Goal: Book appointment/travel/reservation

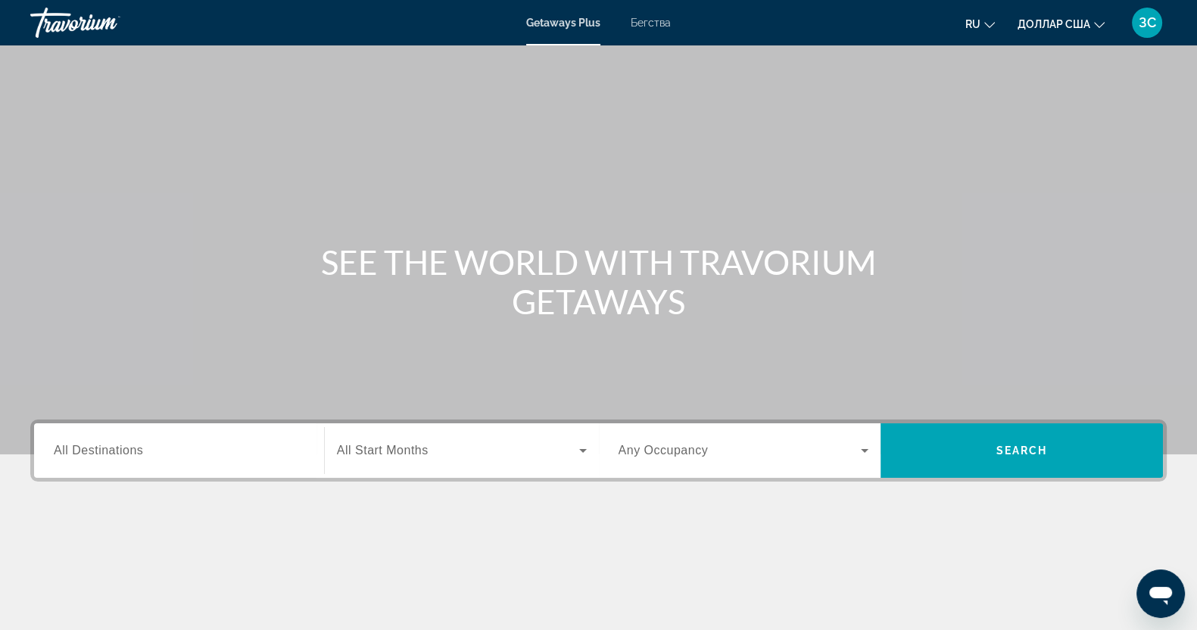
click at [646, 27] on font "Бегства" at bounding box center [651, 23] width 40 height 12
click at [117, 455] on span "All Destinations" at bounding box center [98, 450] width 89 height 13
click at [117, 455] on input "Destination All Destinations" at bounding box center [179, 451] width 251 height 18
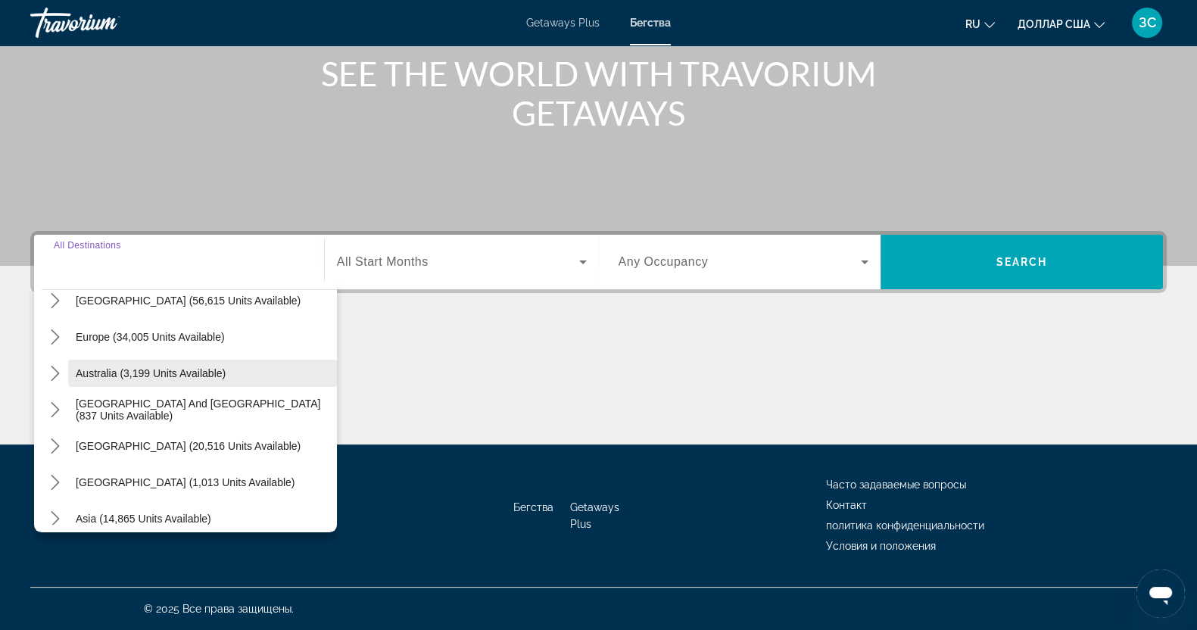
scroll to position [189, 0]
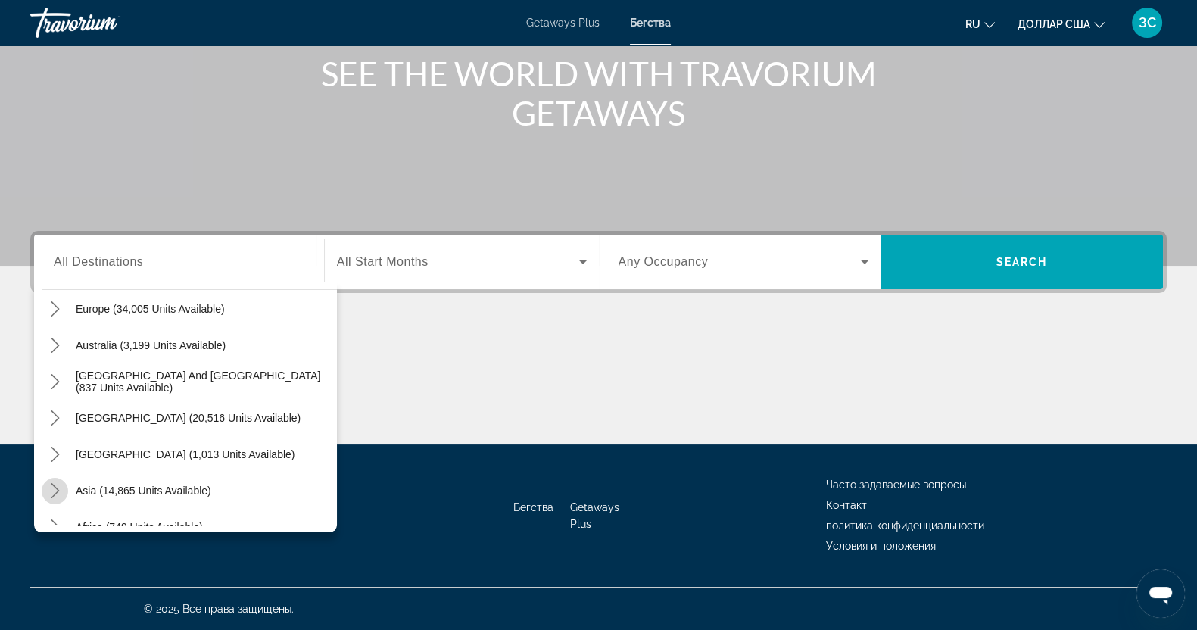
click at [57, 486] on icon "Toggle Asia (14,865 units available) submenu" at bounding box center [55, 490] width 15 height 15
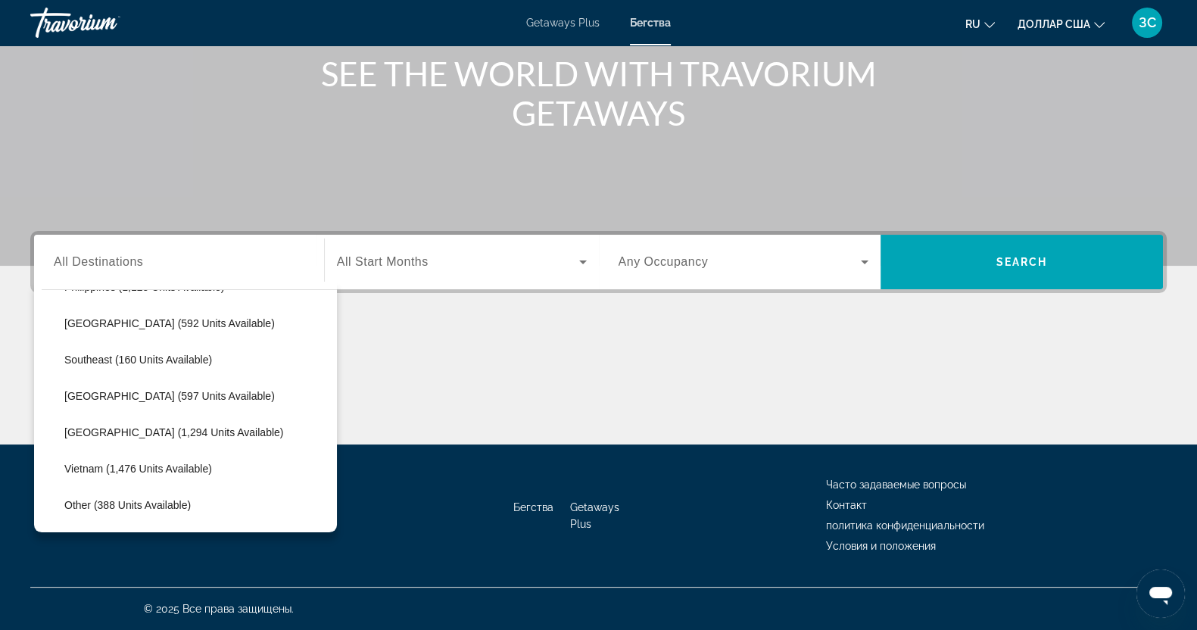
scroll to position [749, 0]
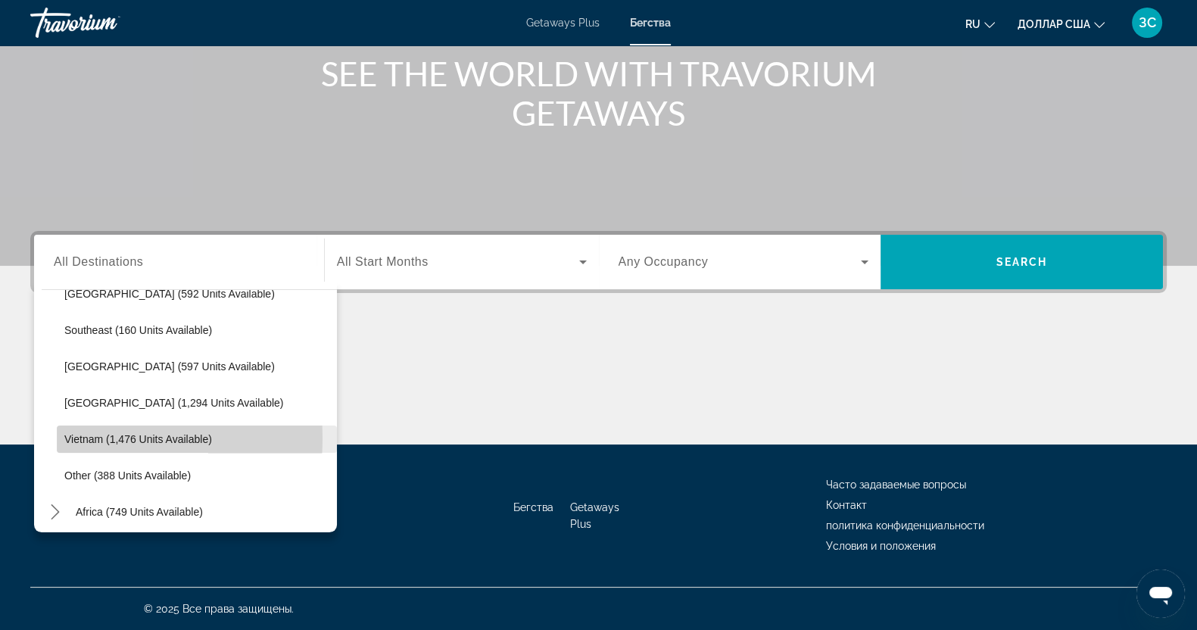
click at [73, 437] on span "Vietnam (1,476 units available)" at bounding box center [138, 439] width 148 height 12
type input "**********"
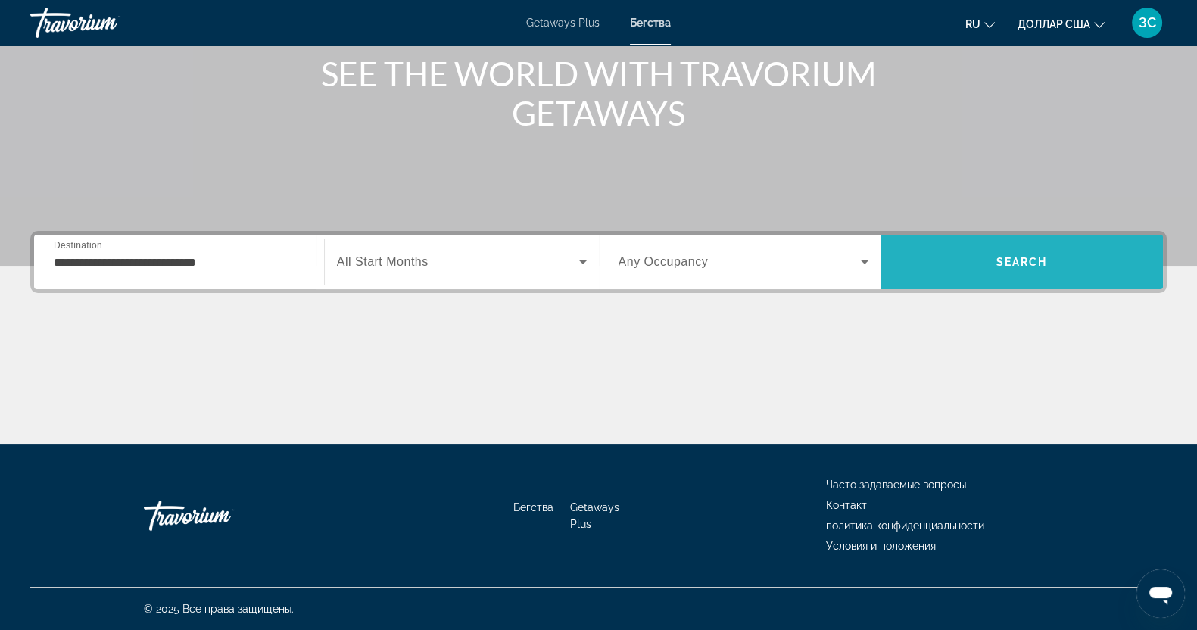
click at [1033, 281] on span "Search" at bounding box center [1021, 262] width 282 height 55
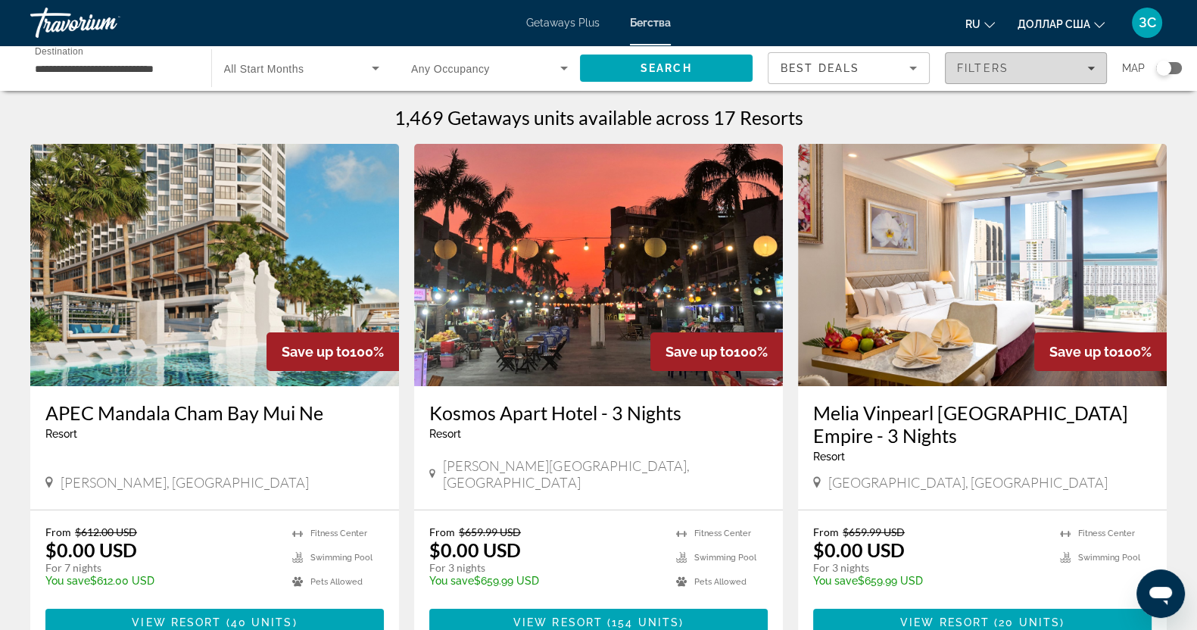
click at [1089, 69] on icon "Filters" at bounding box center [1091, 68] width 8 height 8
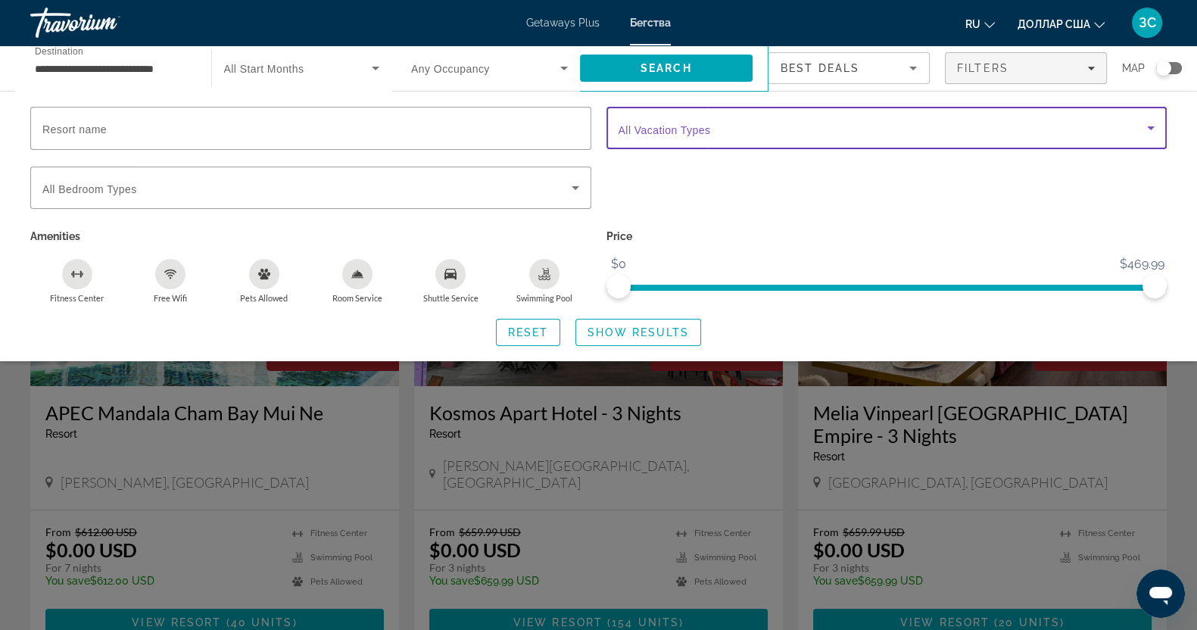
click at [1146, 126] on icon "Search widget" at bounding box center [1151, 128] width 18 height 18
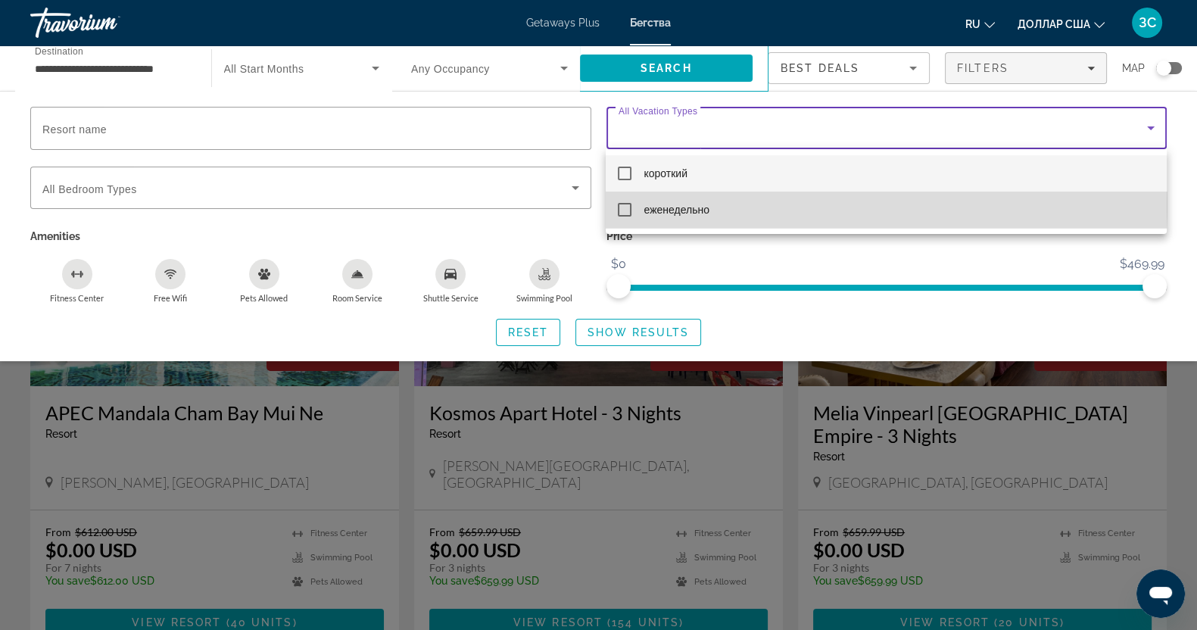
click at [618, 203] on mat-pseudo-checkbox at bounding box center [625, 210] width 14 height 14
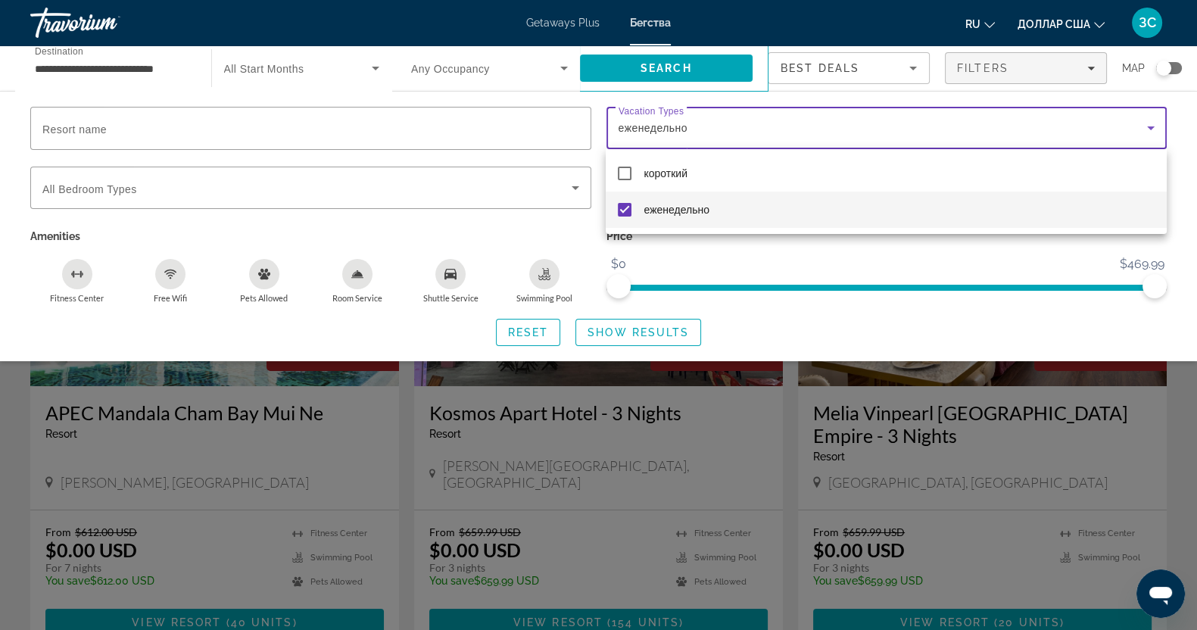
click at [625, 332] on div at bounding box center [598, 315] width 1197 height 630
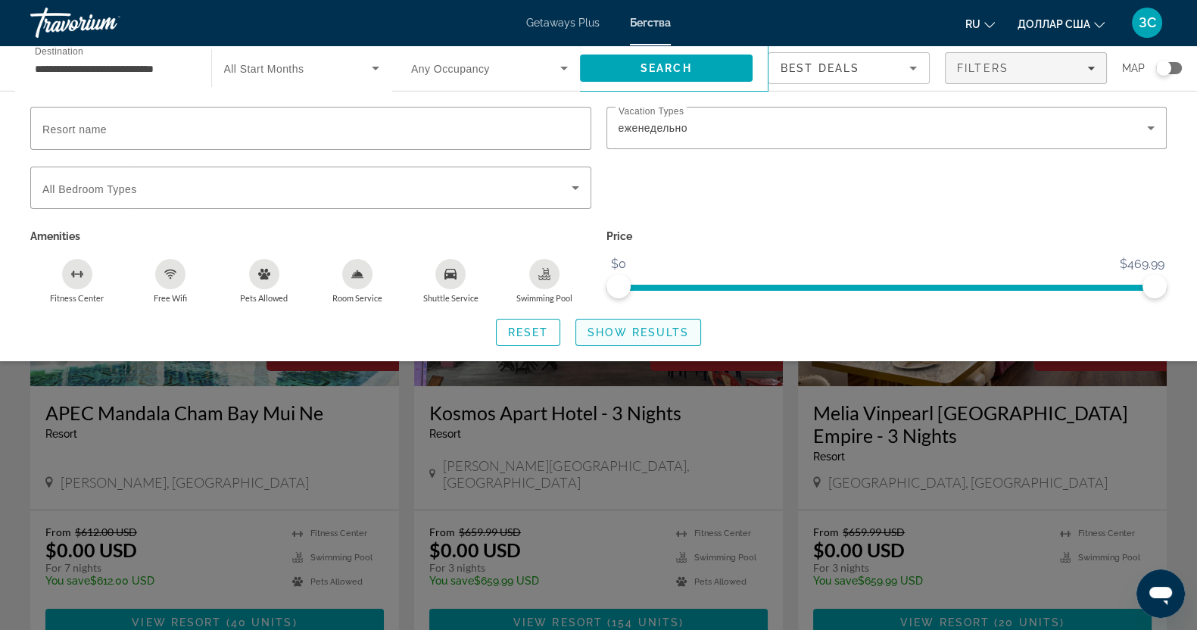
click at [621, 329] on span "Show Results" at bounding box center [637, 332] width 101 height 12
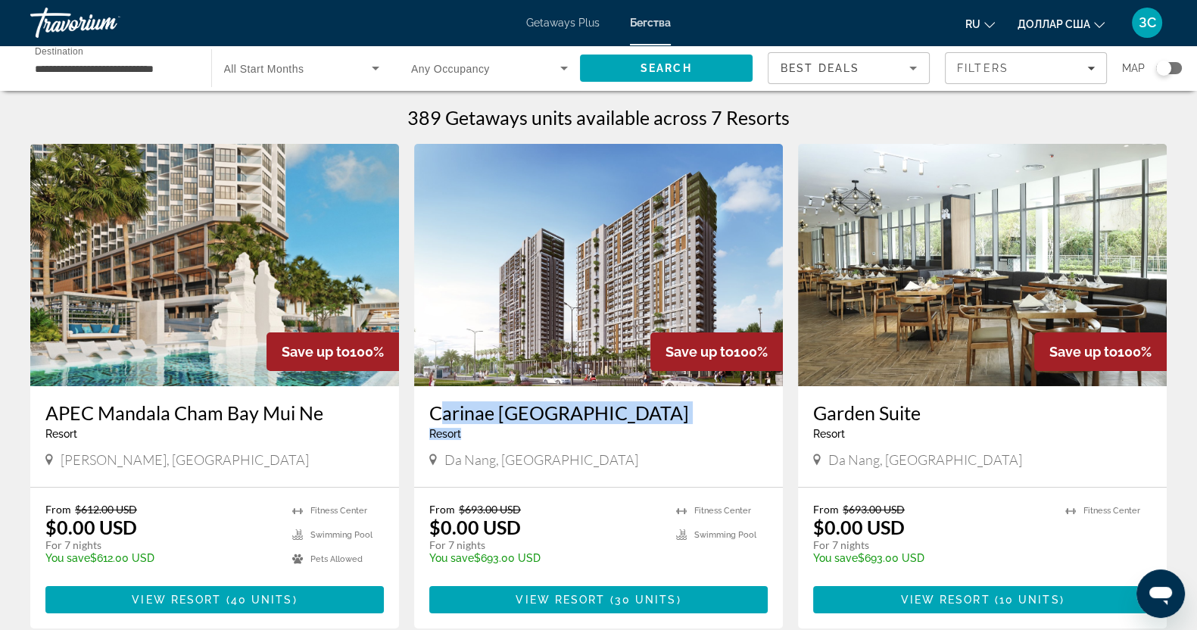
drag, startPoint x: 425, startPoint y: 407, endPoint x: 530, endPoint y: 441, distance: 109.9
click at [530, 441] on div "Carinae Danang Hotel Resort - This is an adults only resort Da Nang, Vietnam" at bounding box center [598, 436] width 369 height 101
drag, startPoint x: 666, startPoint y: 453, endPoint x: 648, endPoint y: 456, distance: 18.4
click at [666, 455] on div "Da Nang, Vietnam" at bounding box center [598, 459] width 338 height 17
drag, startPoint x: 422, startPoint y: 404, endPoint x: 619, endPoint y: 412, distance: 197.0
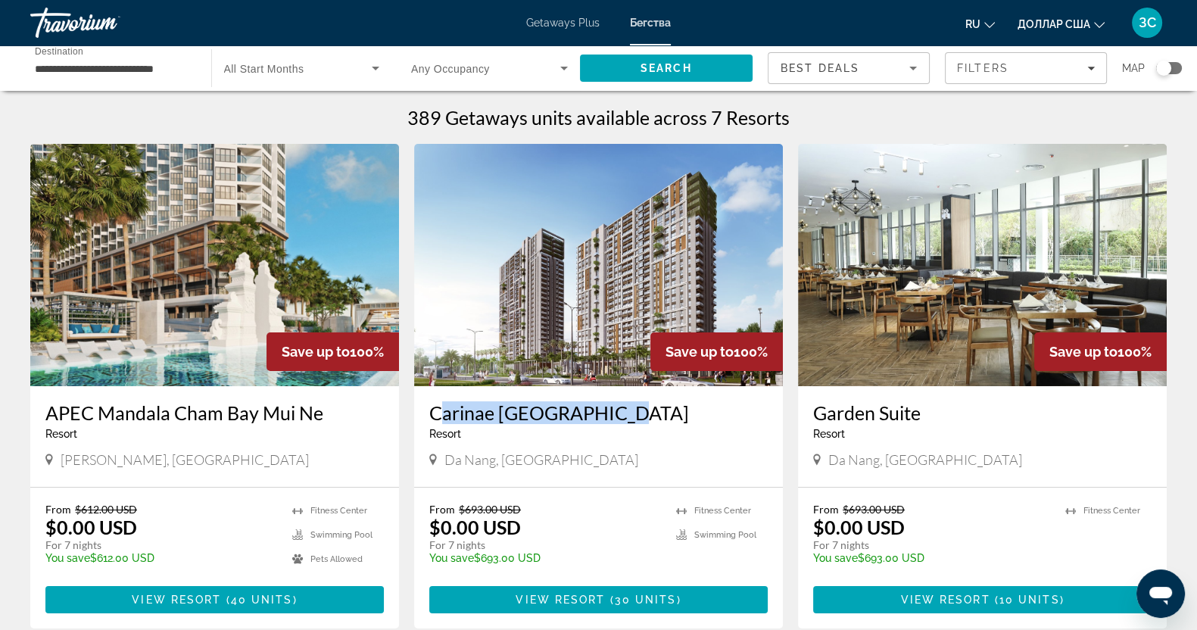
click at [619, 412] on div "Carinae Danang Hotel Resort - This is an adults only resort Da Nang, Vietnam" at bounding box center [598, 436] width 369 height 101
drag, startPoint x: 609, startPoint y: 382, endPoint x: 513, endPoint y: 29, distance: 366.4
click at [513, 29] on div "Getaways Plus Бегства ru English Español Français Italiano Português русский до…" at bounding box center [598, 22] width 1197 height 39
drag, startPoint x: 407, startPoint y: 417, endPoint x: 458, endPoint y: 425, distance: 52.0
click at [458, 425] on app-weeks-search-item "Save up to 100% Carinae Danang Hotel Resort - This is an adults only resort Da …" at bounding box center [599, 386] width 384 height 485
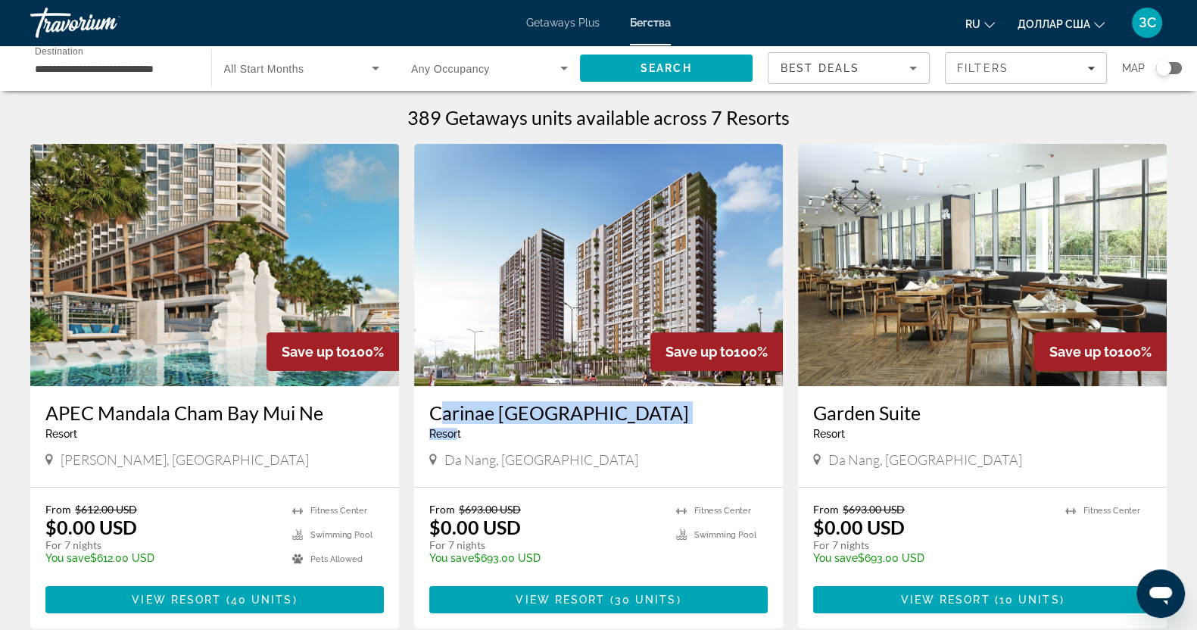
click at [637, 411] on h3 "Carinae Danang Hotel" at bounding box center [598, 412] width 338 height 23
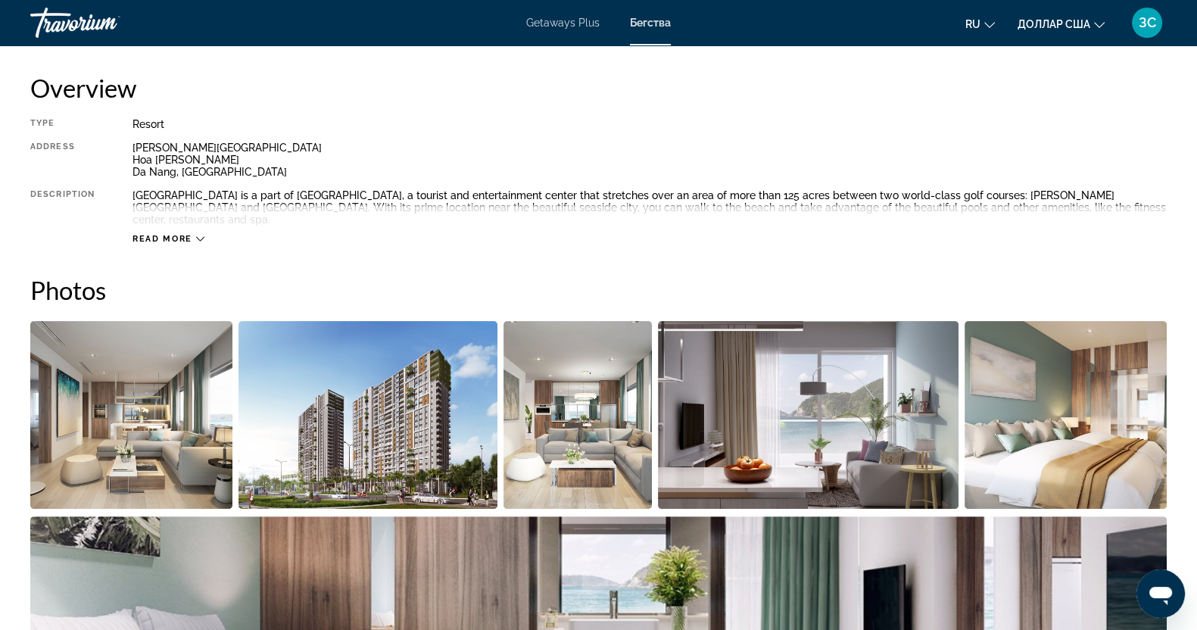
scroll to position [378, 0]
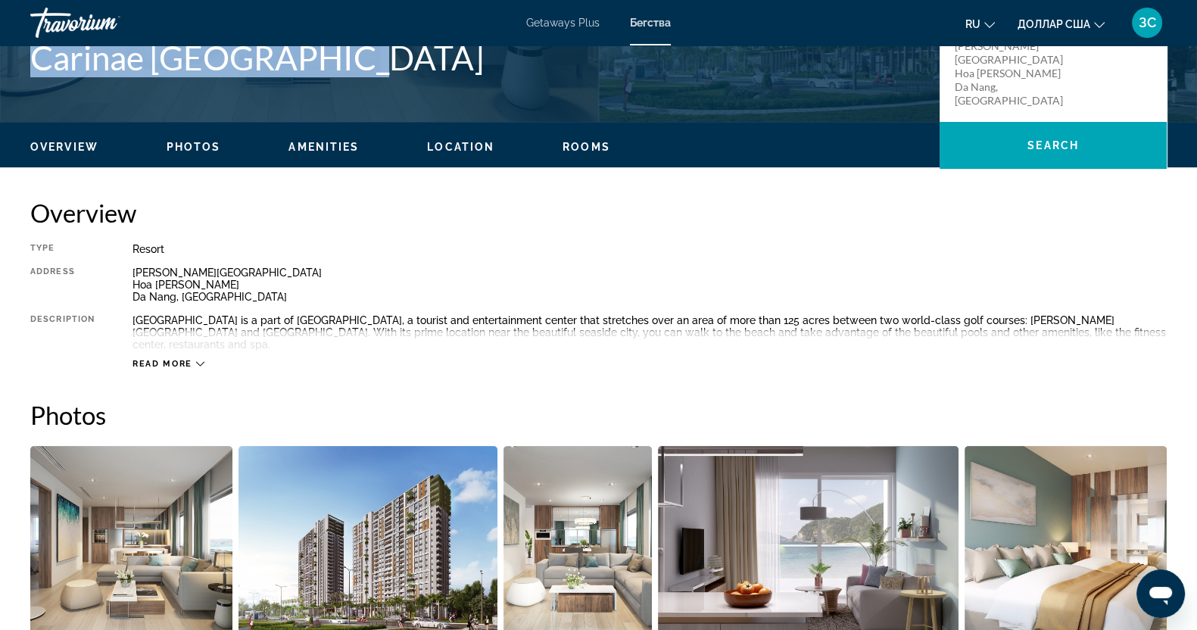
drag, startPoint x: 360, startPoint y: 51, endPoint x: 23, endPoint y: 60, distance: 336.3
click at [23, 60] on div "Da Nang, Vietnam Carinae Danang Hotel Address Truong Sa Road Hoa Hai Ward Da Na…" at bounding box center [598, 61] width 1197 height 91
copy h1 "Carinae Danang Hotel"
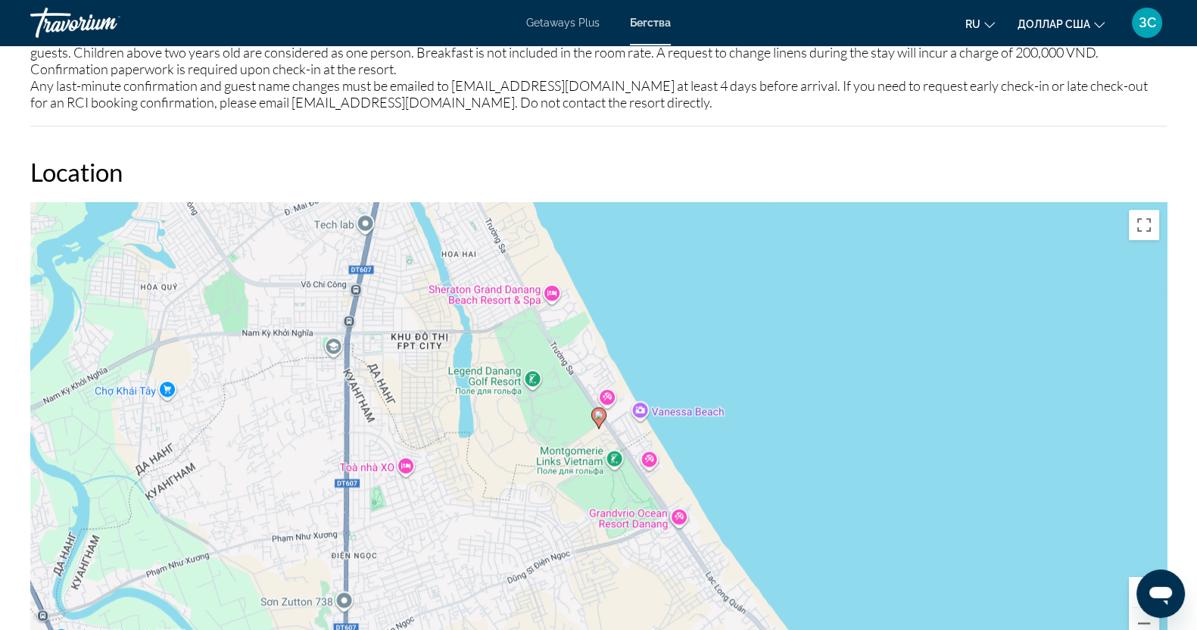
scroll to position [1703, 0]
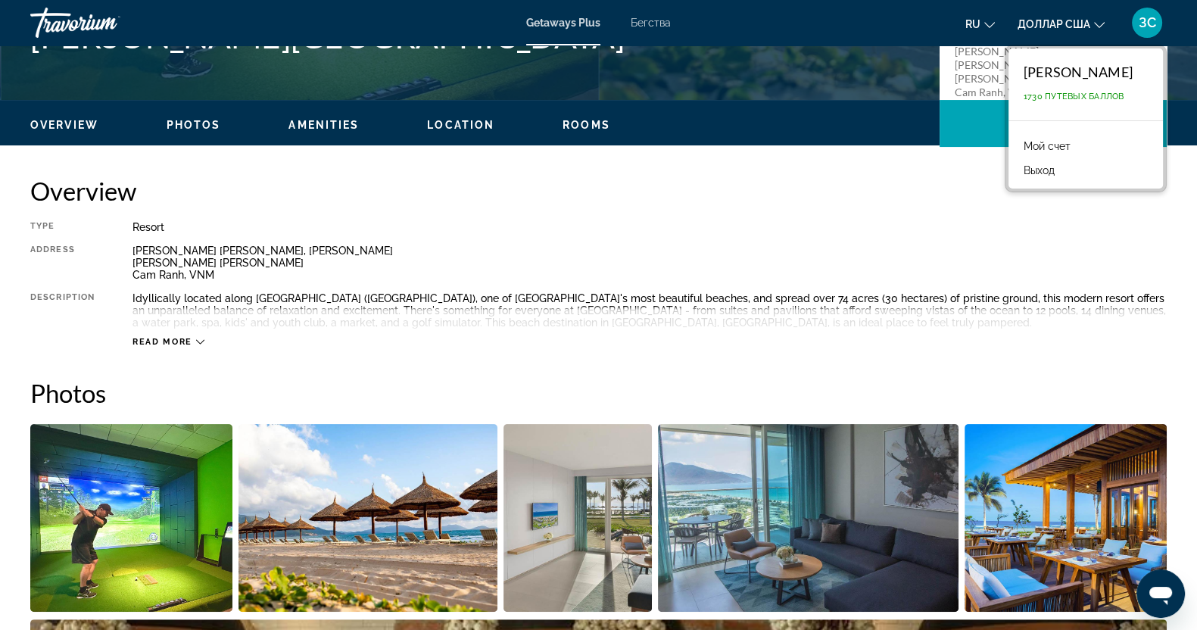
scroll to position [473, 0]
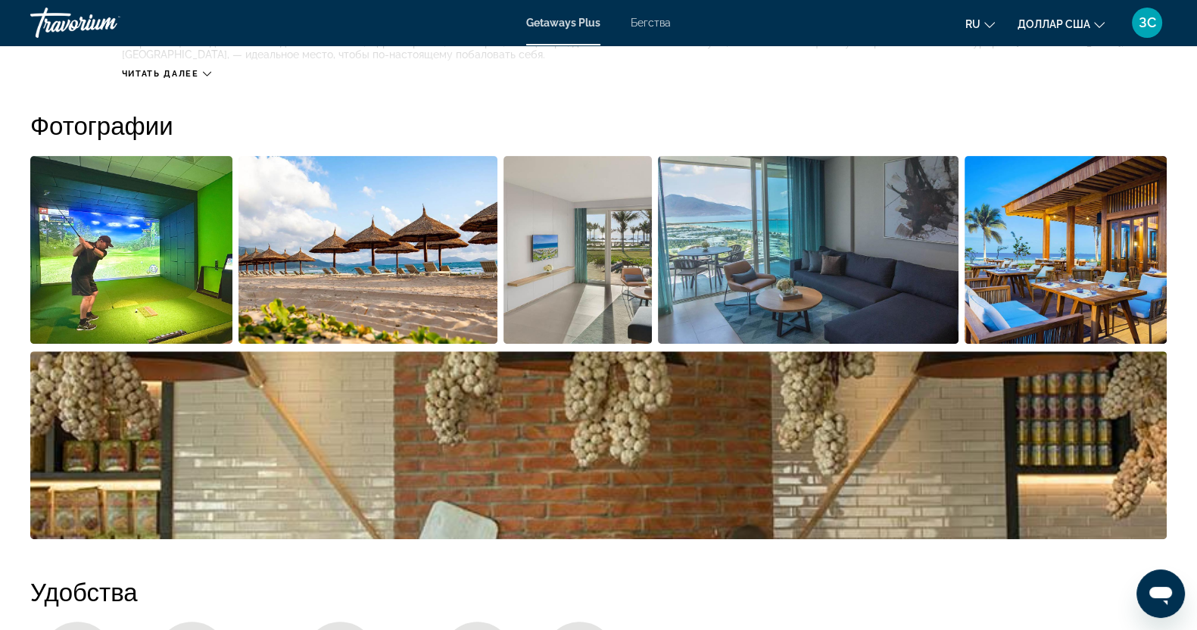
scroll to position [852, 0]
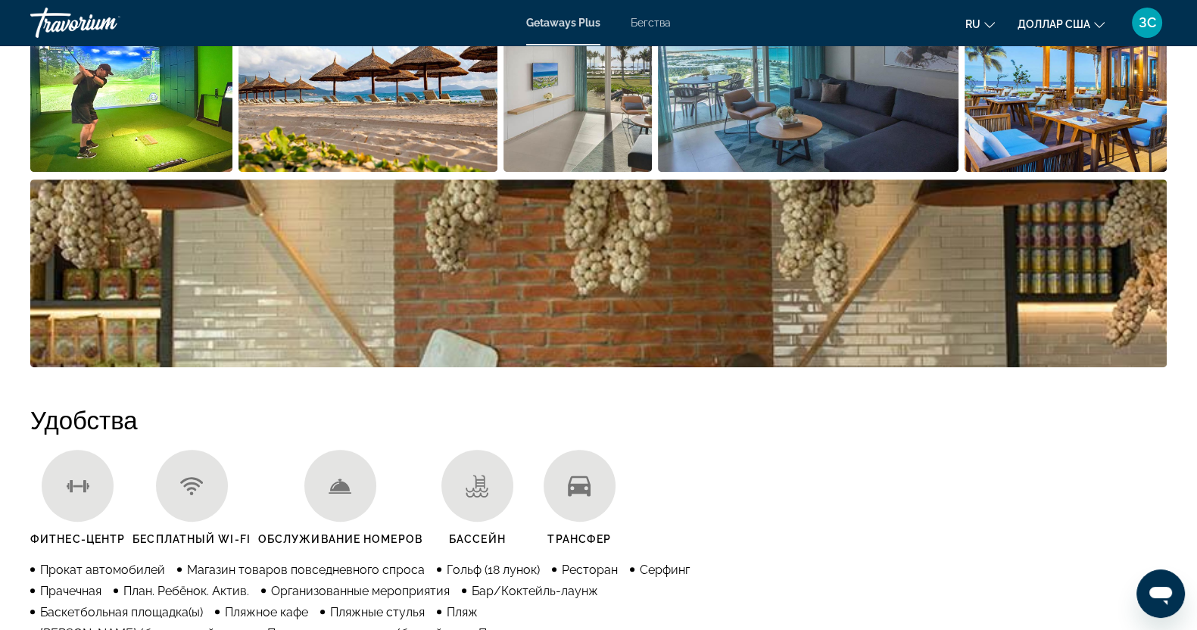
click at [646, 24] on font "Бегства" at bounding box center [651, 23] width 40 height 12
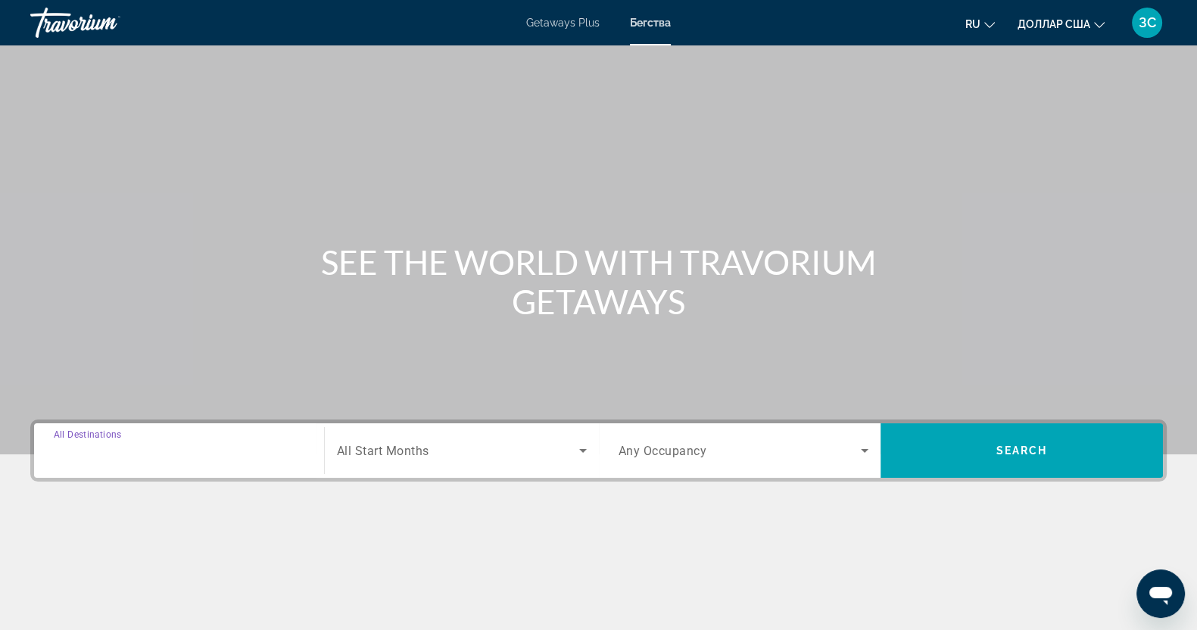
click at [173, 444] on input "Destination All Destinations" at bounding box center [179, 451] width 251 height 18
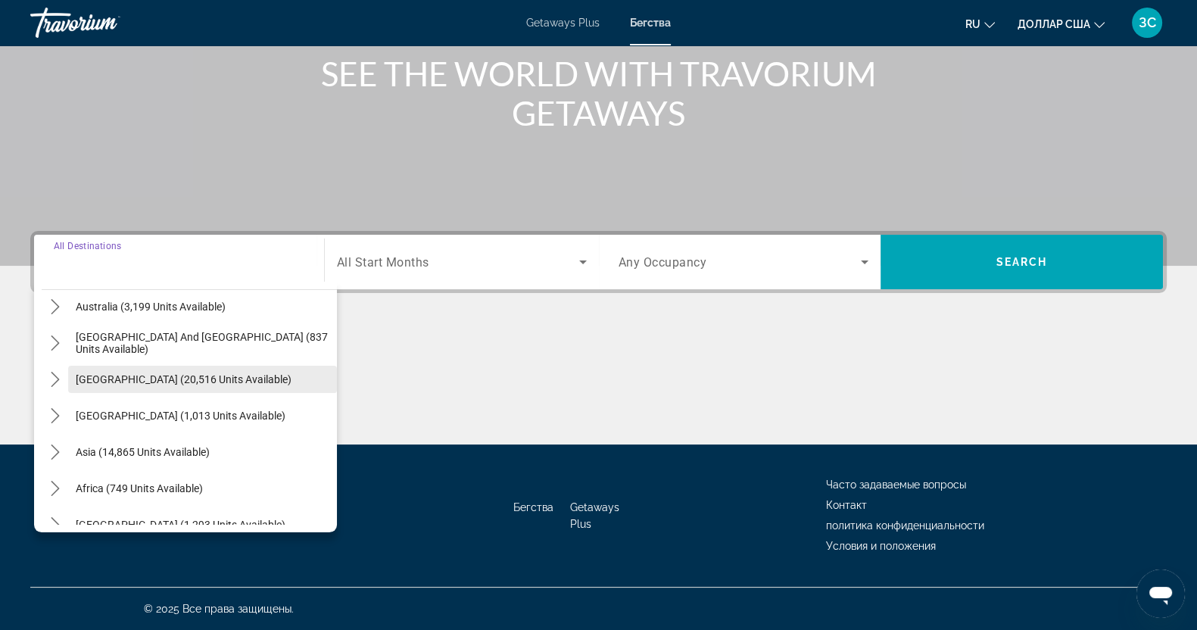
scroll to position [245, 0]
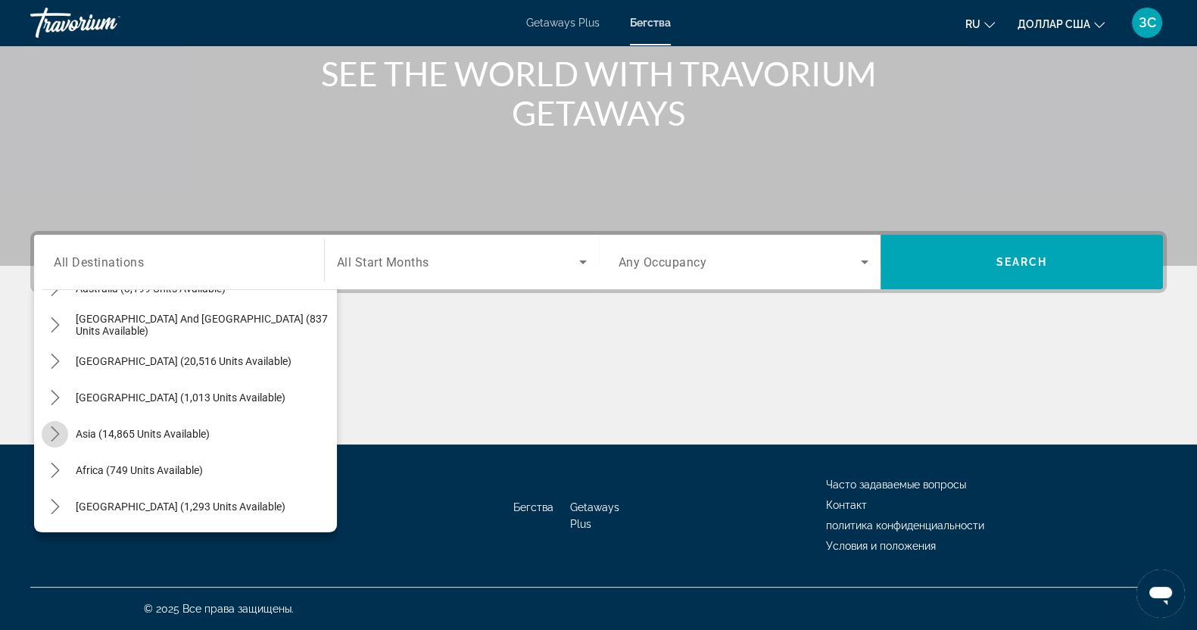
click at [52, 429] on icon "Toggle Asia (14,865 units available) submenu" at bounding box center [55, 433] width 15 height 15
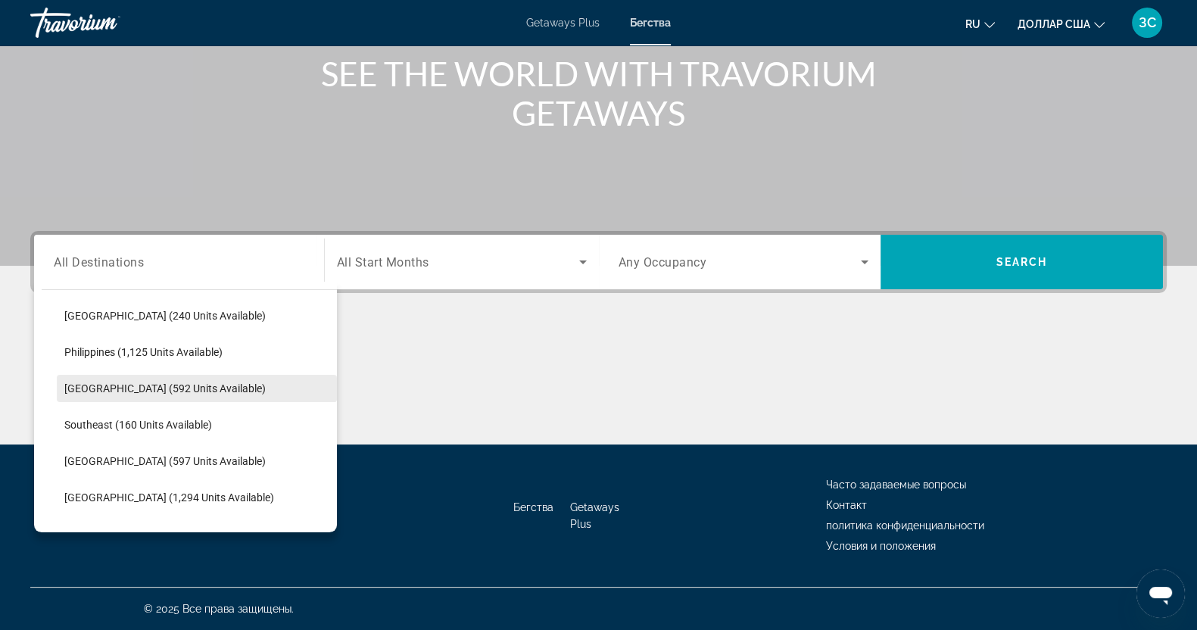
scroll to position [749, 0]
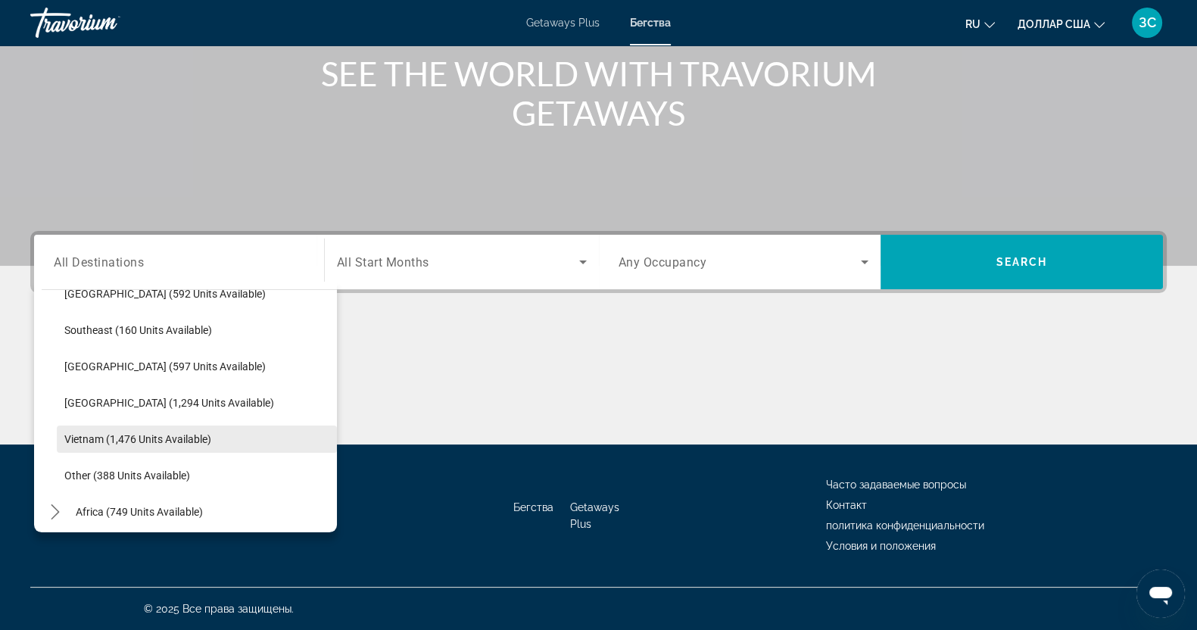
click at [76, 433] on span "Vietnam (1,476 units available)" at bounding box center [137, 439] width 147 height 12
type input "**********"
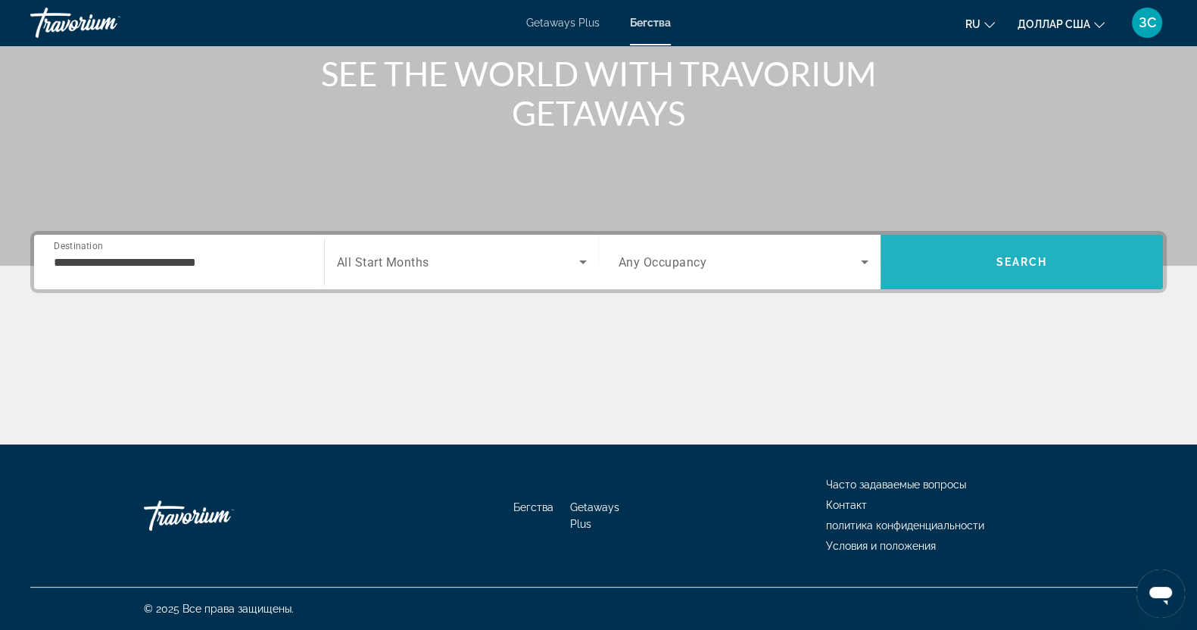
click at [1052, 259] on span "Search" at bounding box center [1021, 262] width 282 height 36
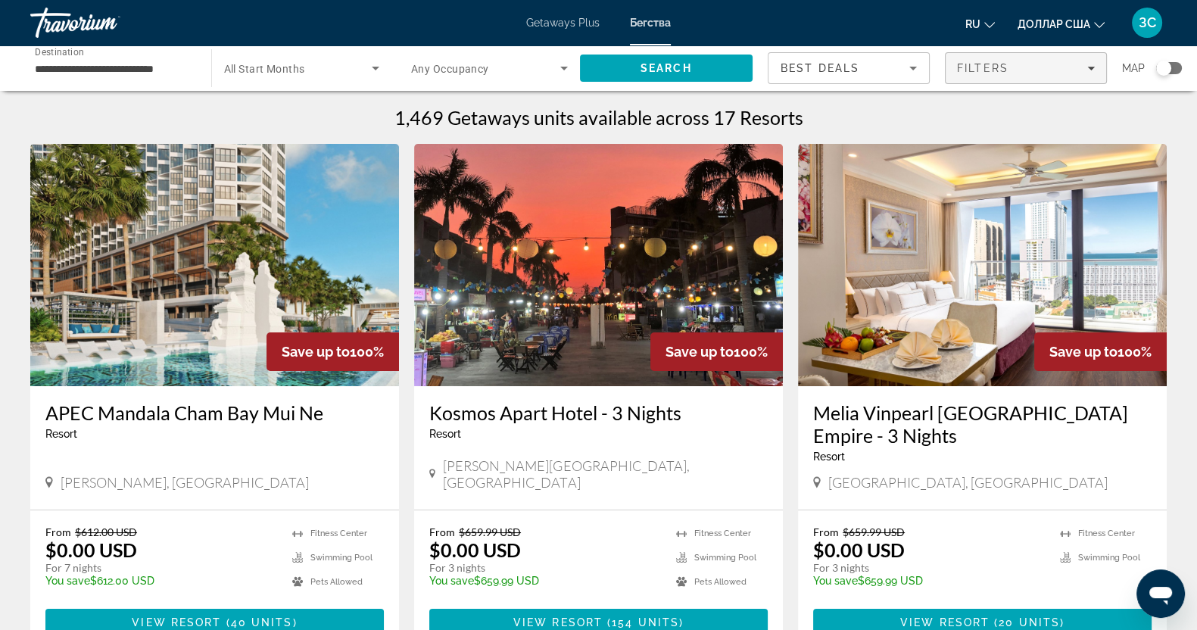
click at [1092, 65] on icon "Filters" at bounding box center [1091, 68] width 8 height 8
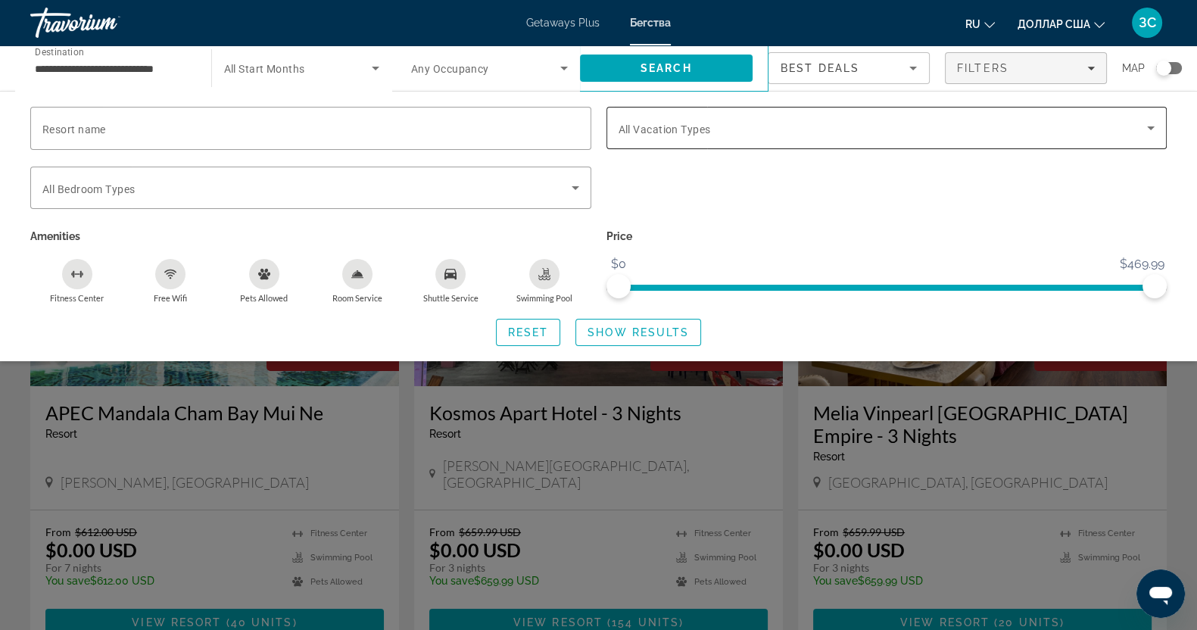
click at [1148, 126] on icon "Search widget" at bounding box center [1151, 128] width 8 height 4
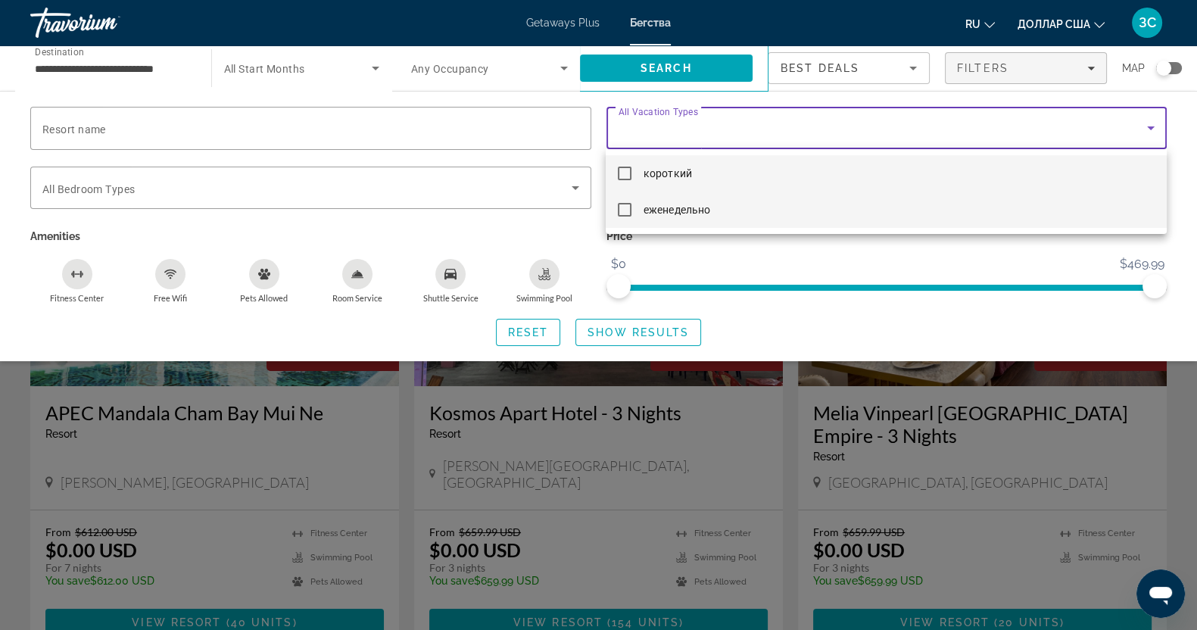
click at [624, 211] on mat-pseudo-checkbox at bounding box center [625, 210] width 14 height 14
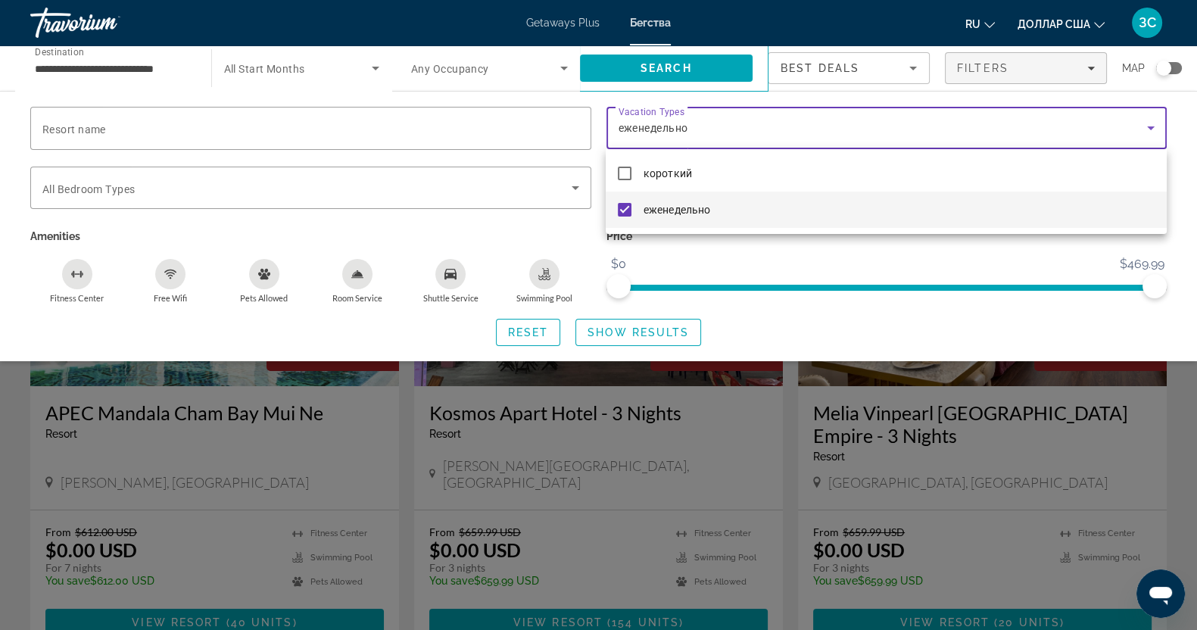
click at [609, 333] on div at bounding box center [598, 315] width 1197 height 630
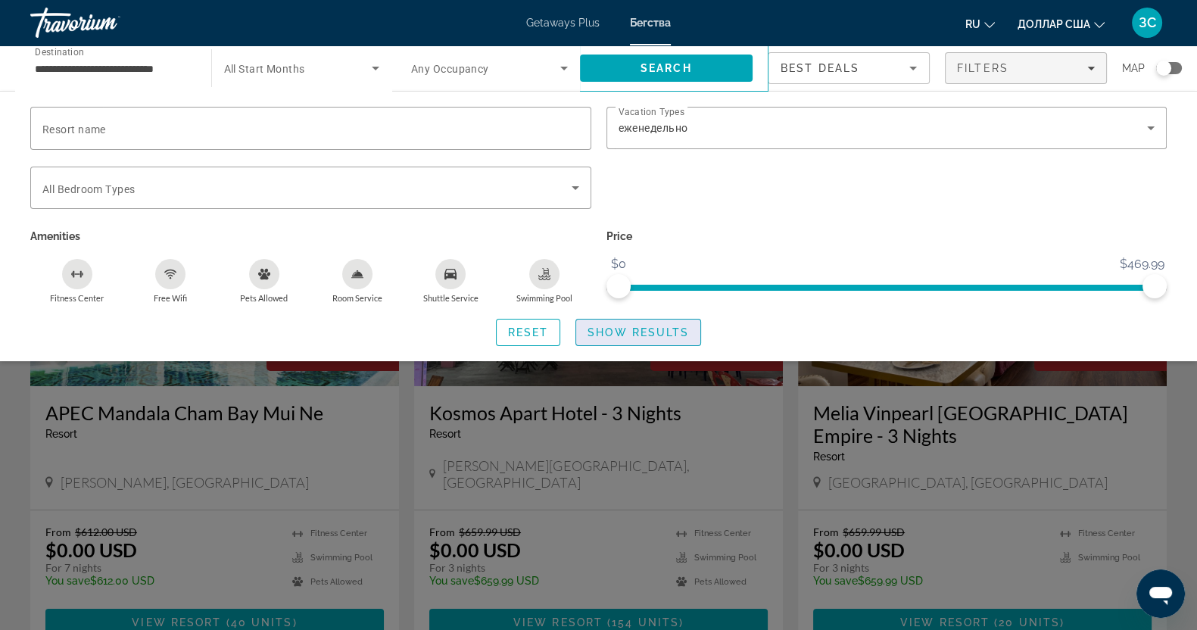
click at [618, 327] on span "Show Results" at bounding box center [637, 332] width 101 height 12
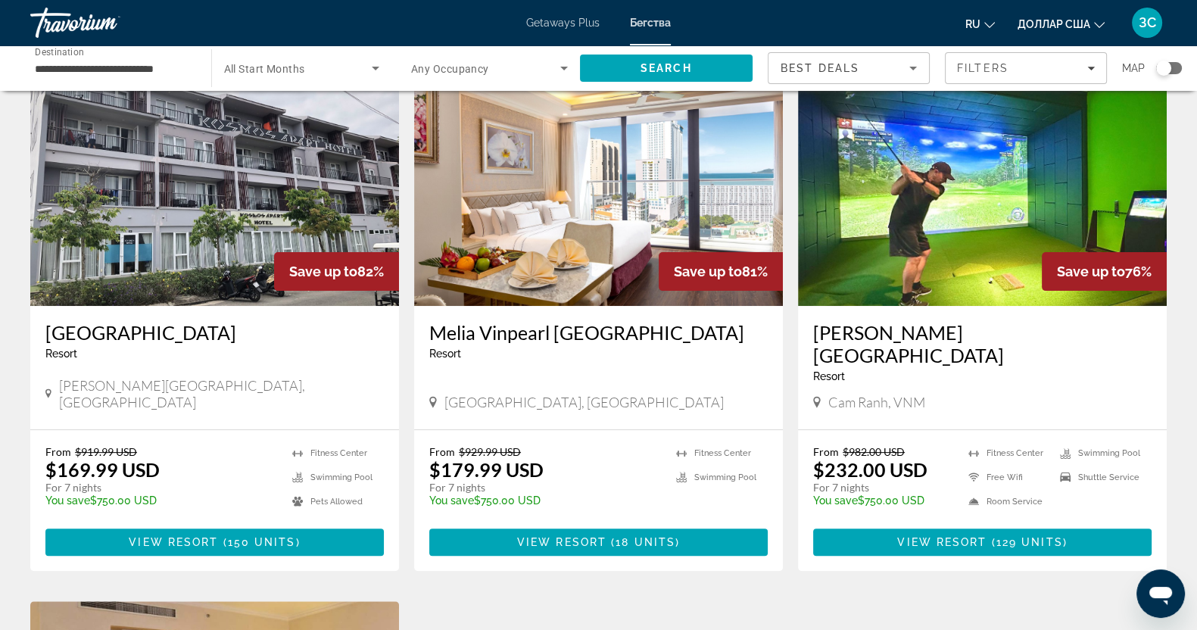
scroll to position [473, 0]
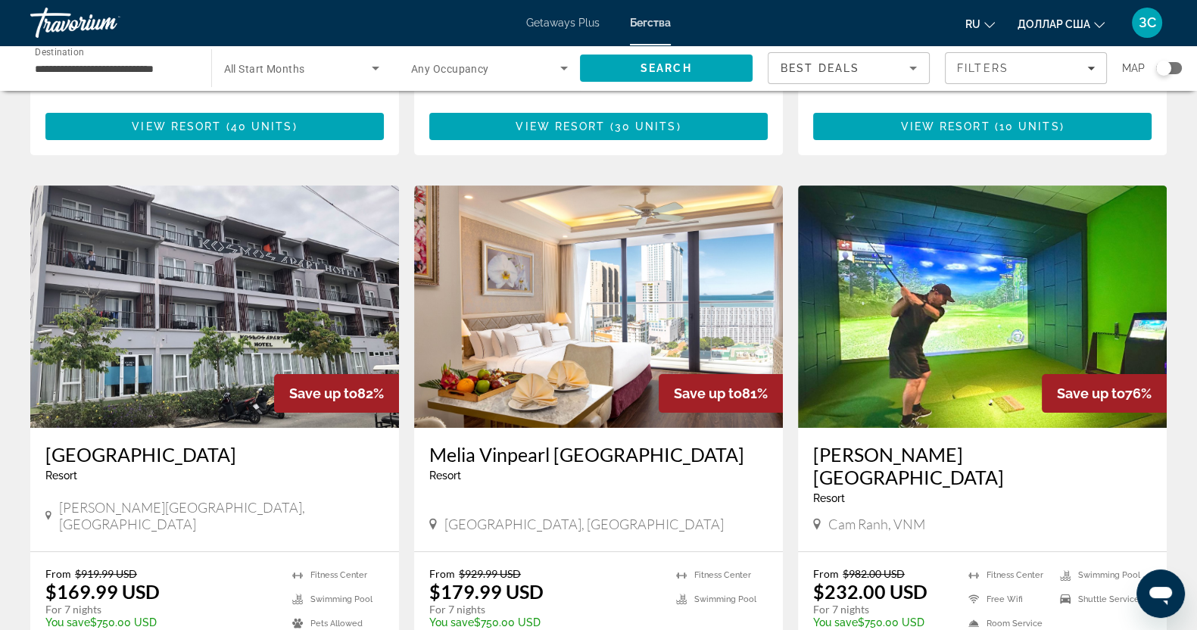
click at [674, 365] on img "Основное содержание" at bounding box center [598, 306] width 369 height 242
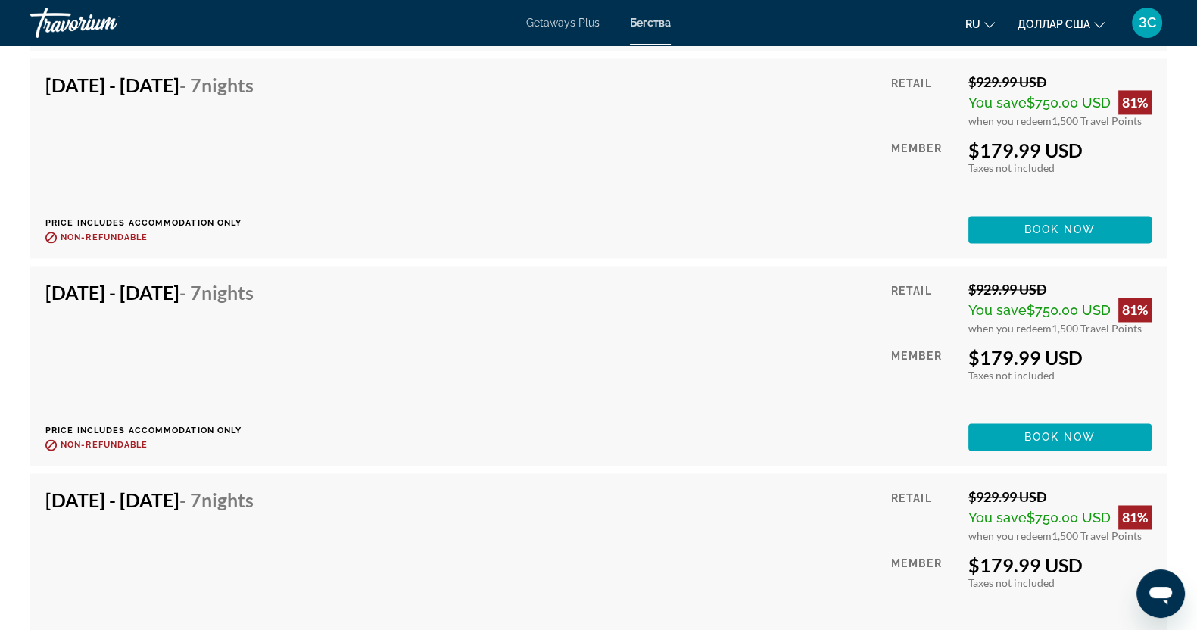
scroll to position [2941, 0]
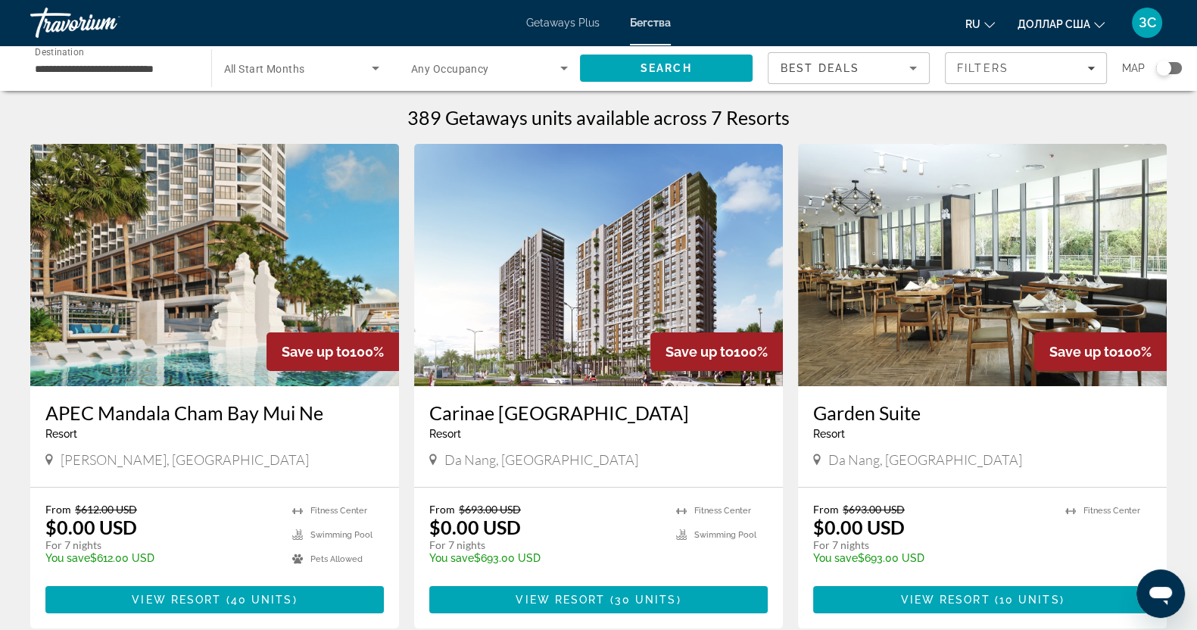
click at [660, 14] on div "Getaways Plus Бегства ru Английский Español французский Итальяно португальский …" at bounding box center [598, 22] width 1197 height 39
click at [1095, 64] on span "Filters" at bounding box center [1026, 68] width 160 height 36
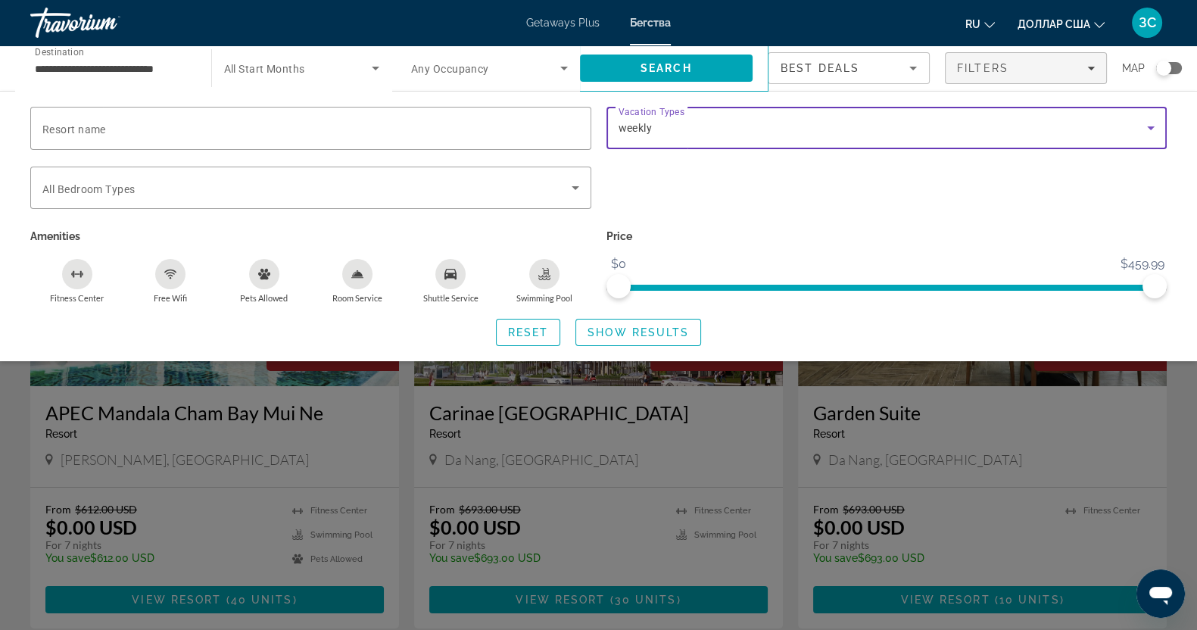
click at [633, 134] on div "weekly" at bounding box center [883, 128] width 529 height 18
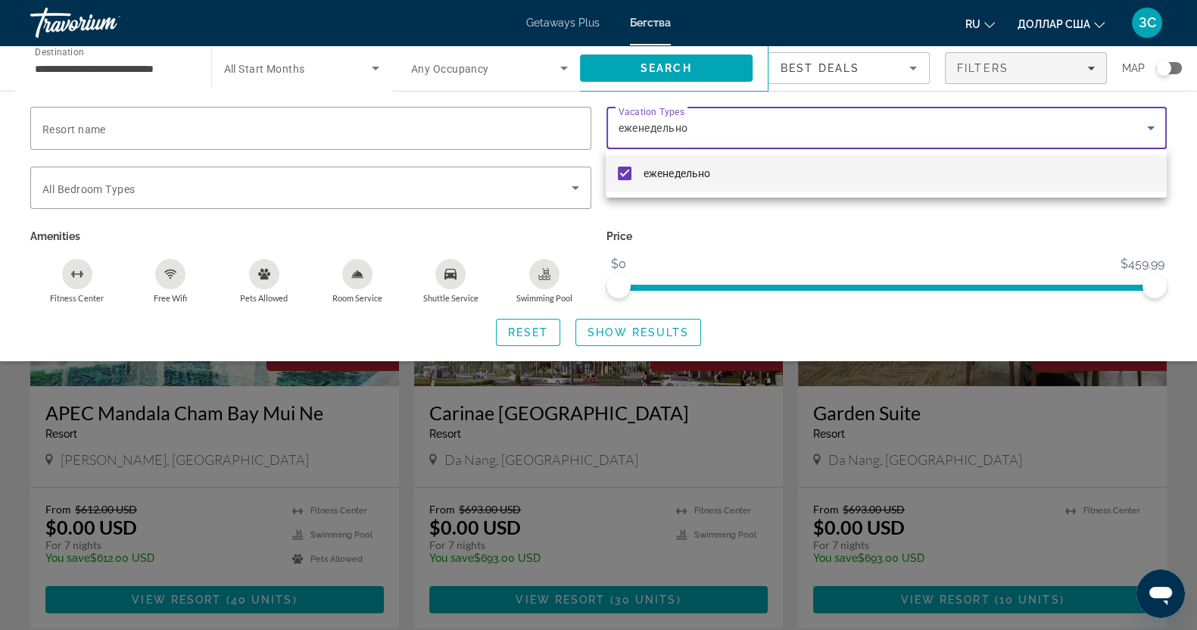
click at [1035, 240] on div at bounding box center [598, 315] width 1197 height 630
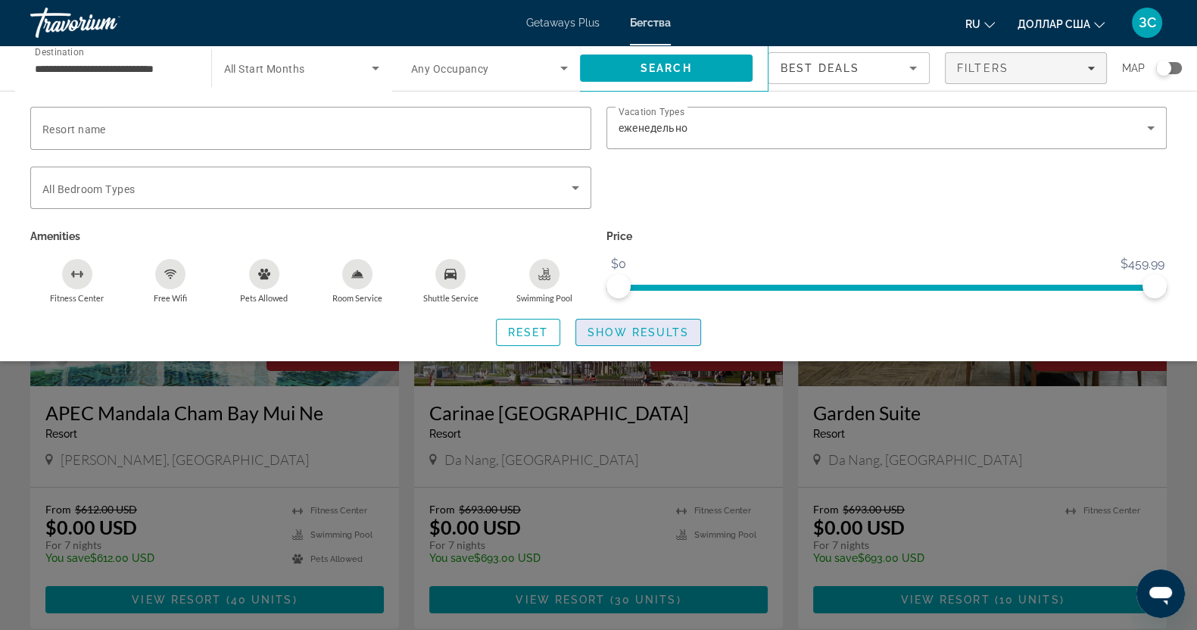
click at [643, 326] on span "Show Results" at bounding box center [637, 332] width 101 height 12
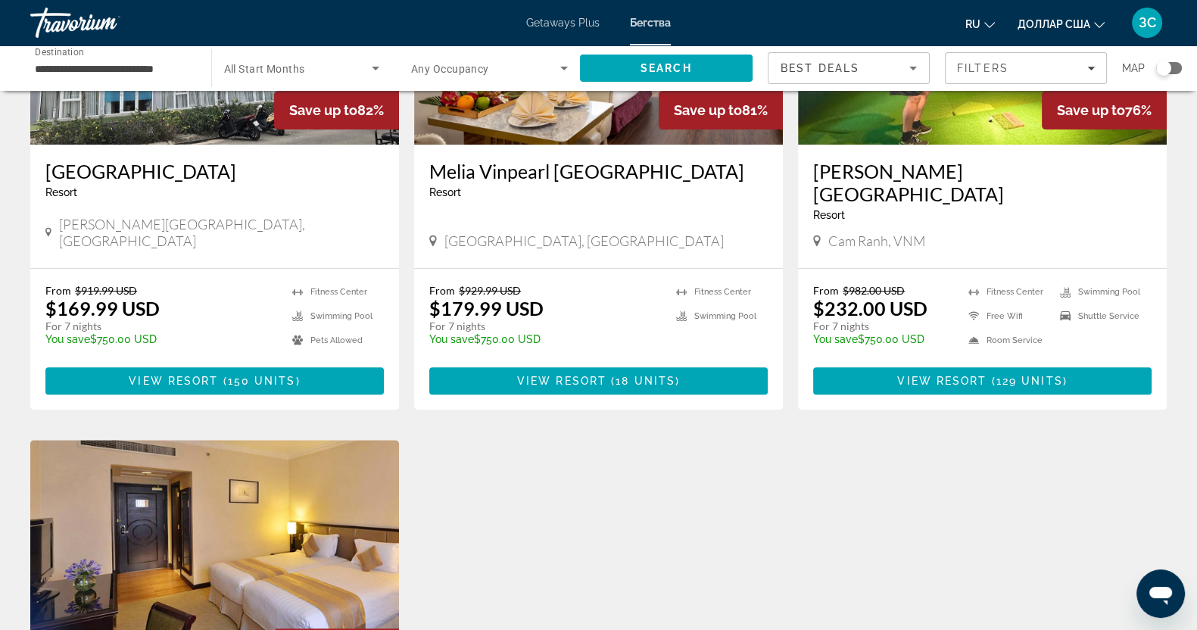
scroll to position [568, 0]
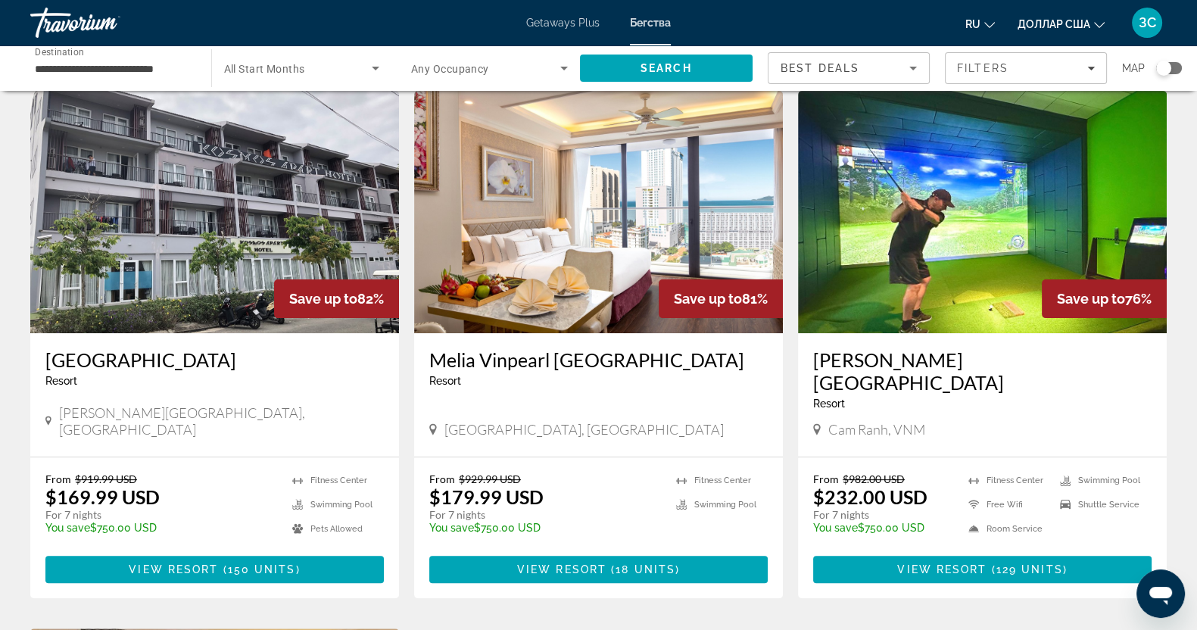
click at [951, 136] on img "Основное содержание" at bounding box center [982, 212] width 369 height 242
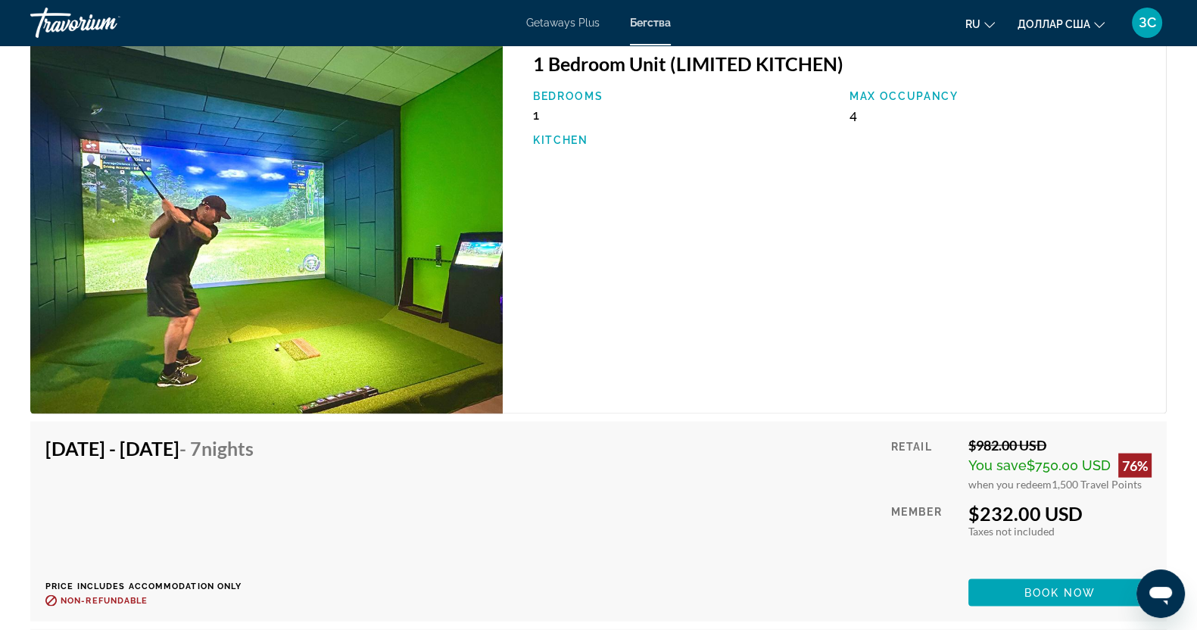
scroll to position [3880, 0]
